Goal: Task Accomplishment & Management: Manage account settings

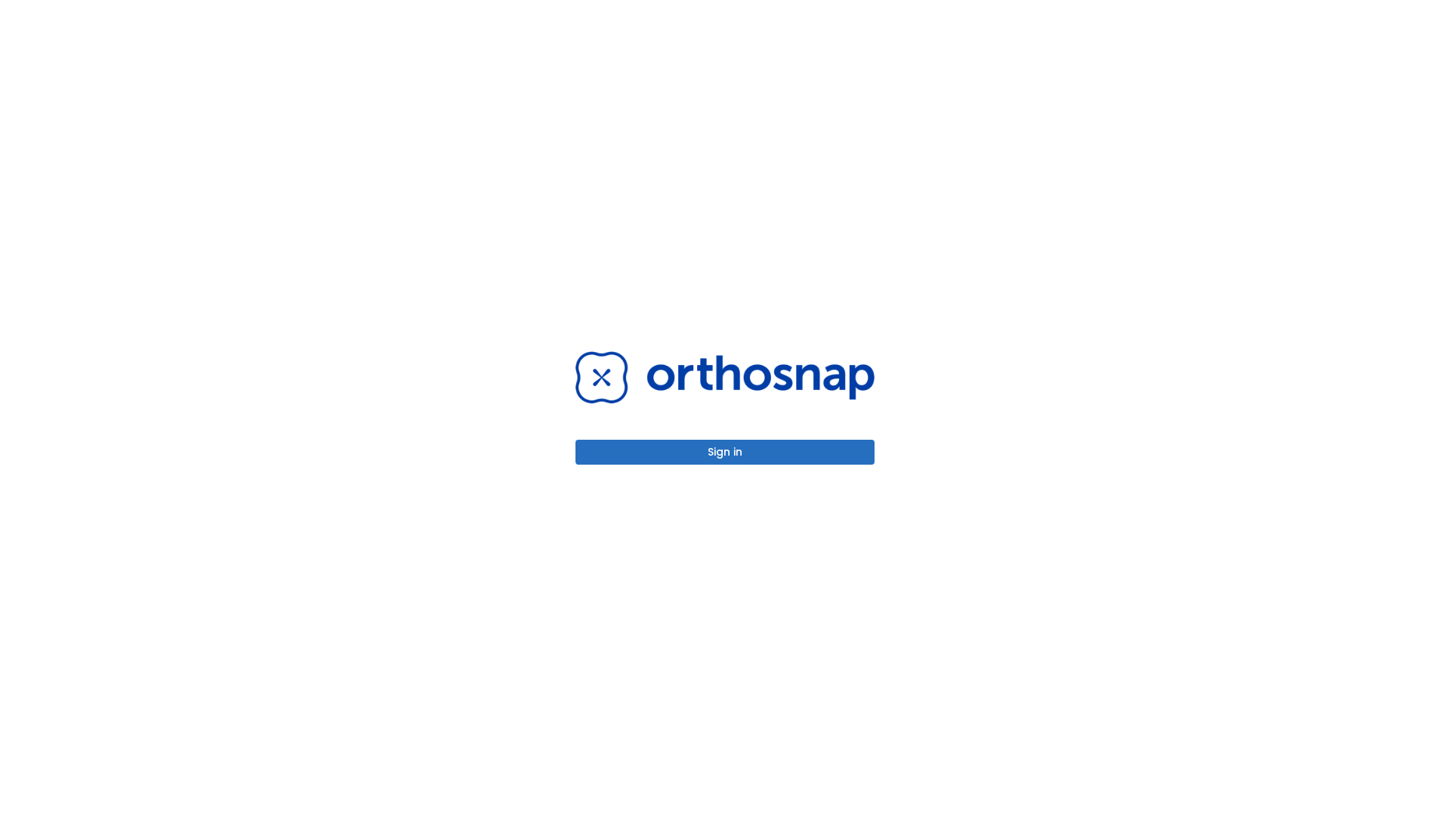
click at [725, 452] on button "Sign in" at bounding box center [725, 452] width 299 height 25
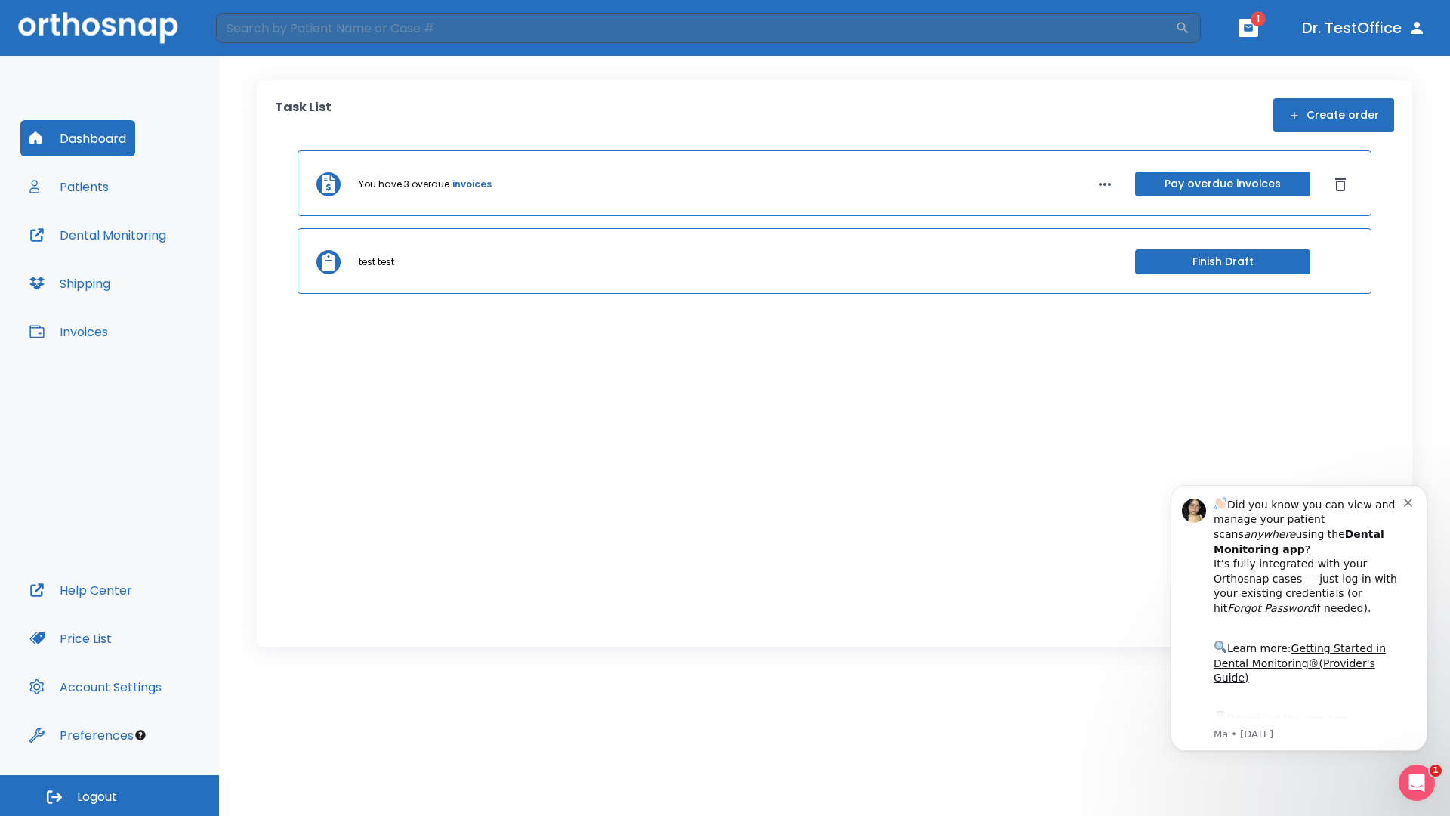
click at [110, 795] on span "Logout" at bounding box center [97, 797] width 40 height 17
